Goal: Navigation & Orientation: Find specific page/section

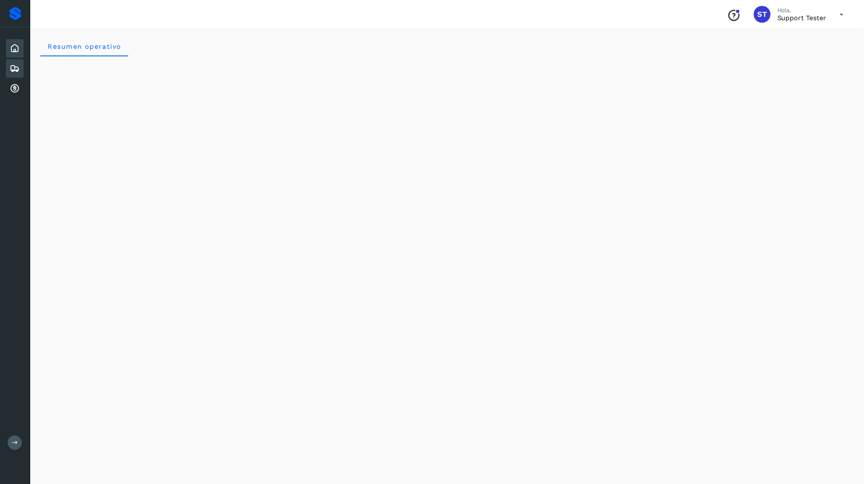
click at [18, 67] on icon at bounding box center [15, 69] width 10 height 10
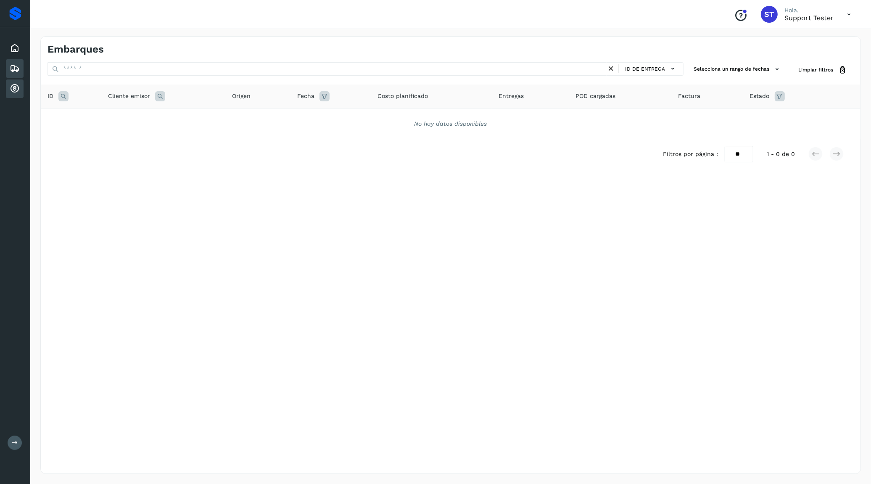
click at [16, 87] on icon at bounding box center [15, 89] width 10 height 10
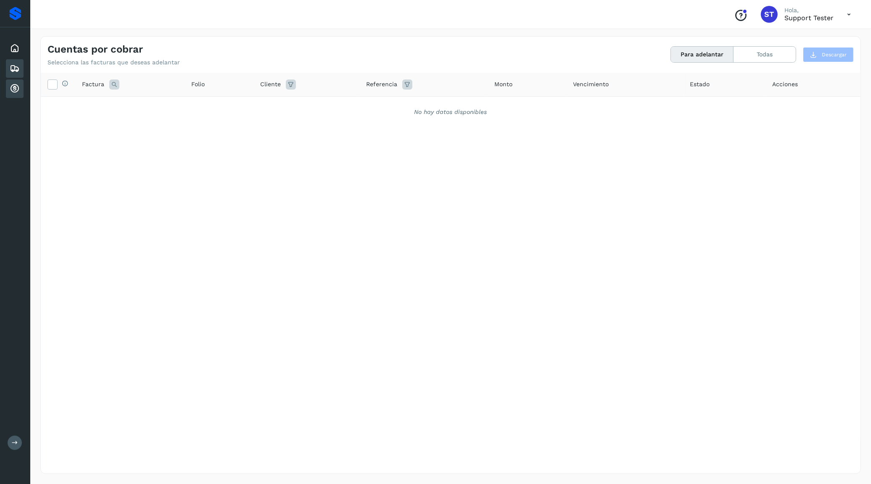
click at [16, 69] on icon at bounding box center [15, 69] width 10 height 10
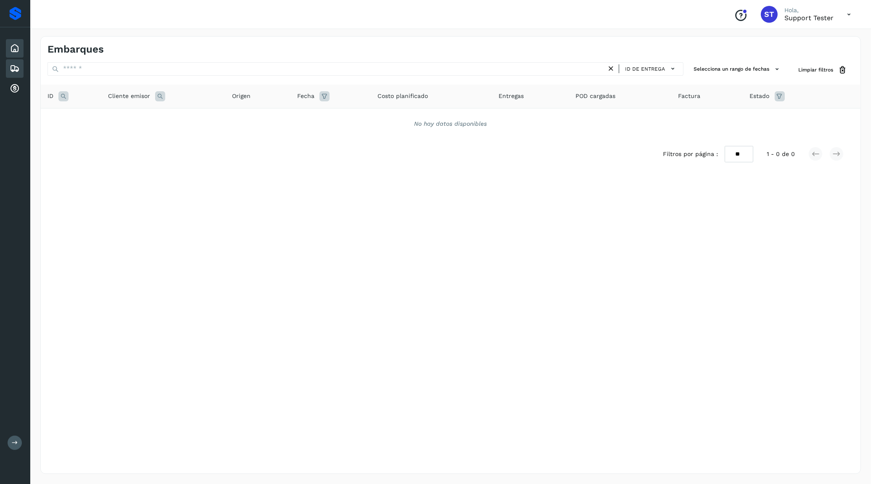
click at [17, 45] on icon at bounding box center [15, 48] width 10 height 10
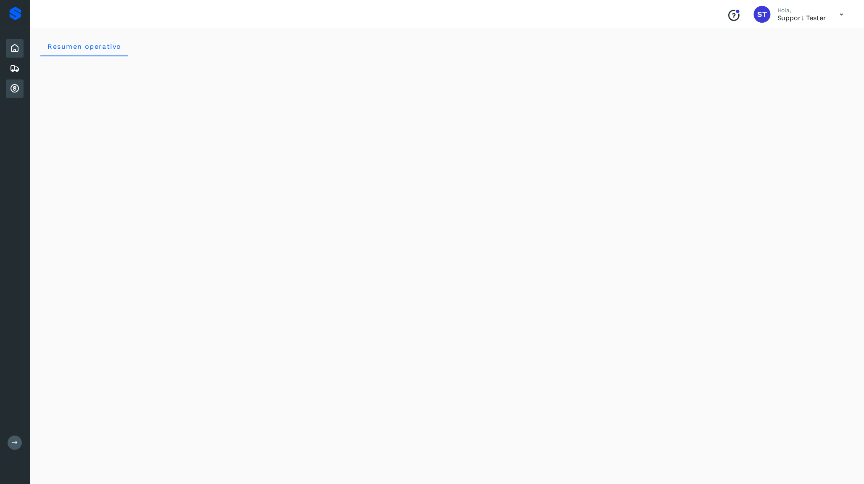
click at [21, 88] on div "Cuentas por cobrar" at bounding box center [15, 88] width 18 height 19
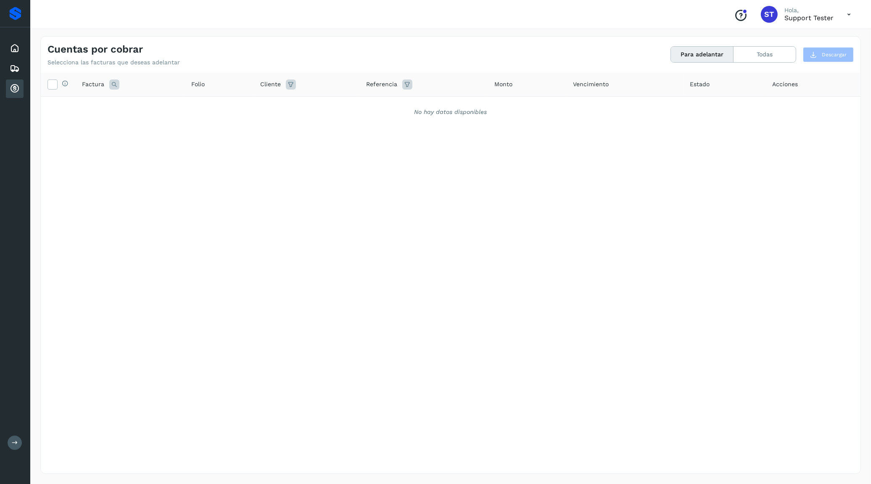
click at [844, 10] on icon at bounding box center [849, 14] width 17 height 17
click at [808, 35] on div "Cerrar sesión" at bounding box center [807, 38] width 100 height 16
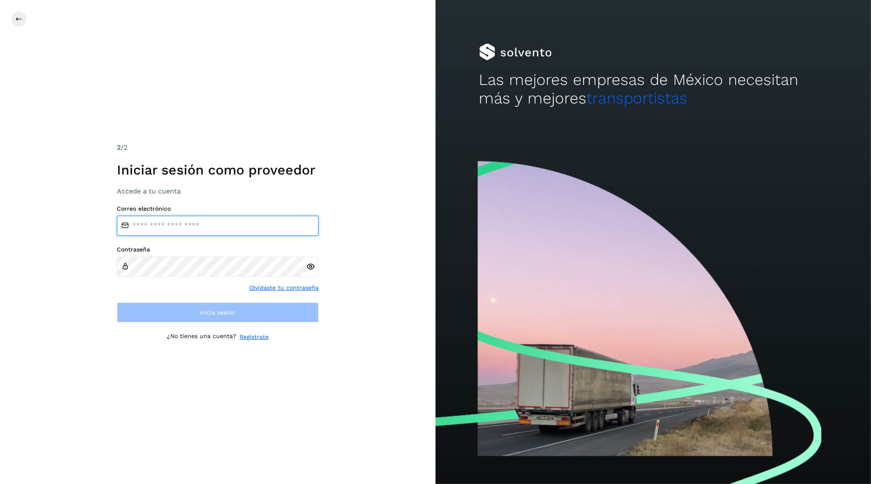
click at [236, 226] on input "email" at bounding box center [218, 226] width 202 height 20
paste input "**********"
type input "**********"
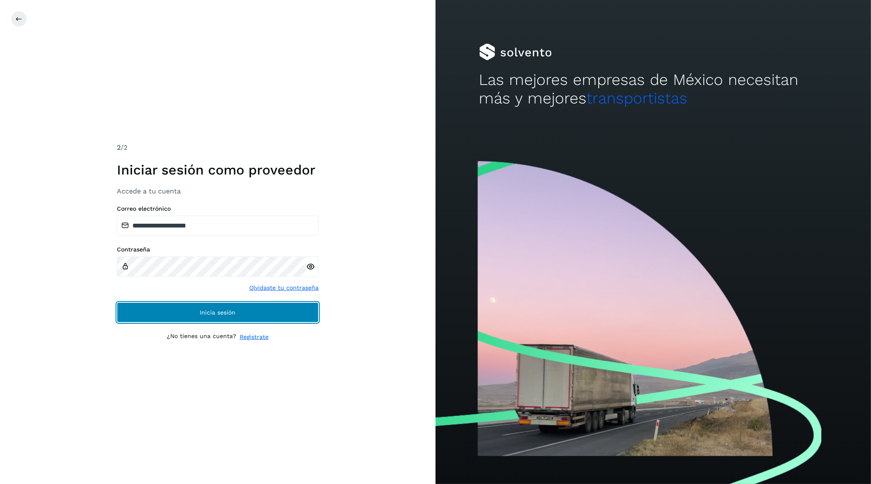
click at [299, 307] on button "Inicia sesión" at bounding box center [218, 312] width 202 height 20
